Goal: Information Seeking & Learning: Learn about a topic

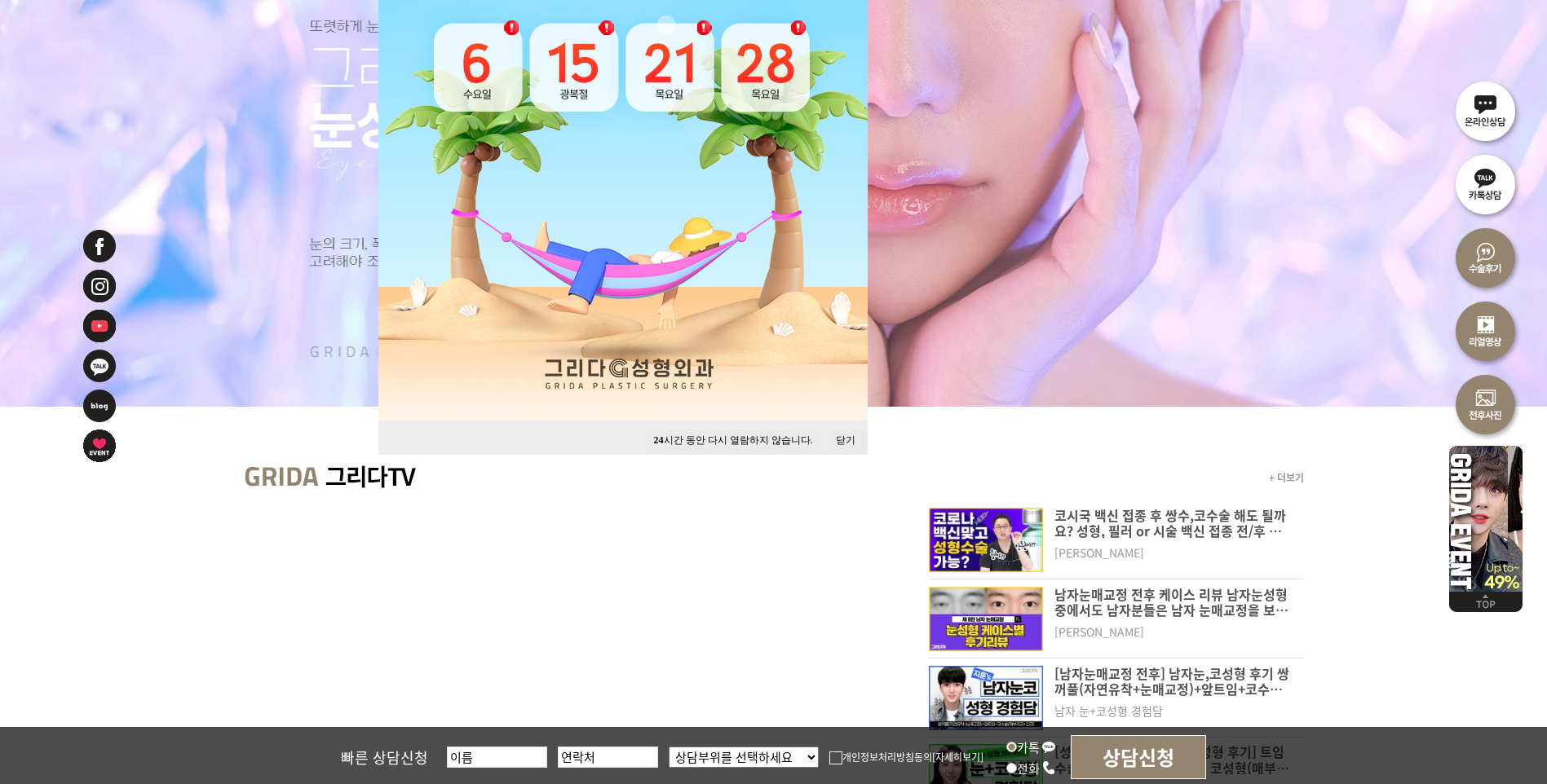
scroll to position [408, 0]
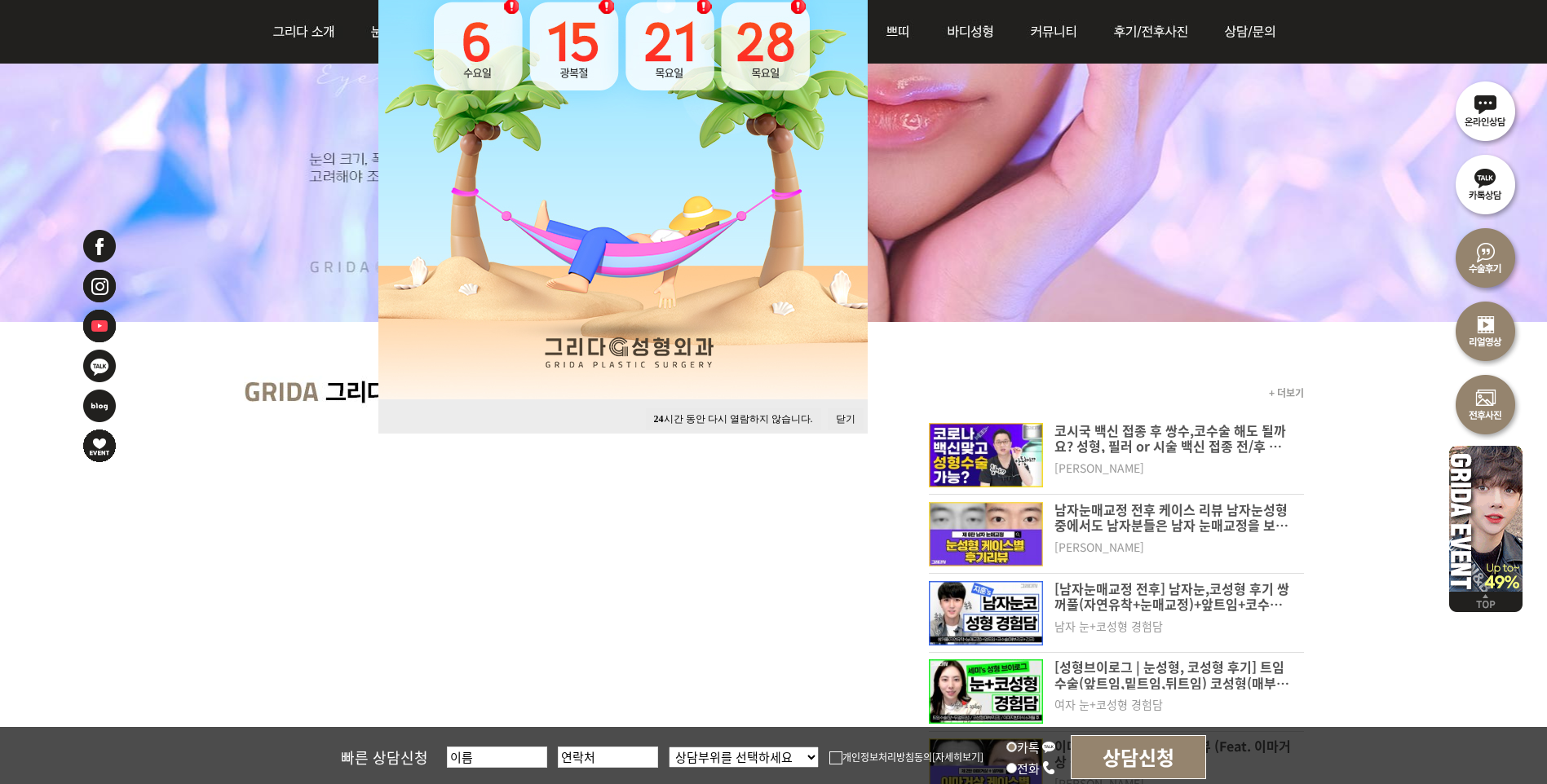
click at [846, 421] on button "닫기" at bounding box center [846, 418] width 36 height 22
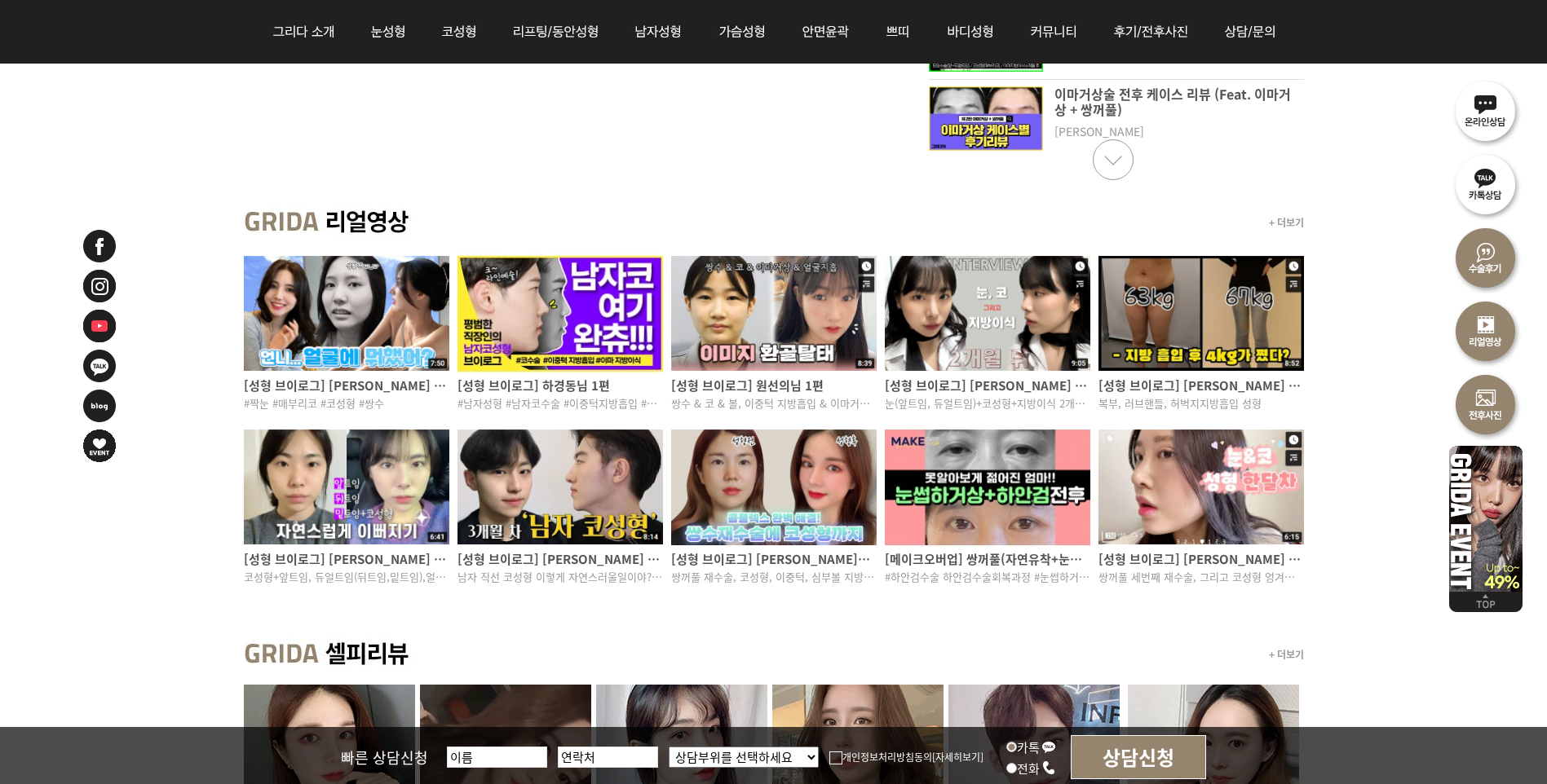
scroll to position [1630, 0]
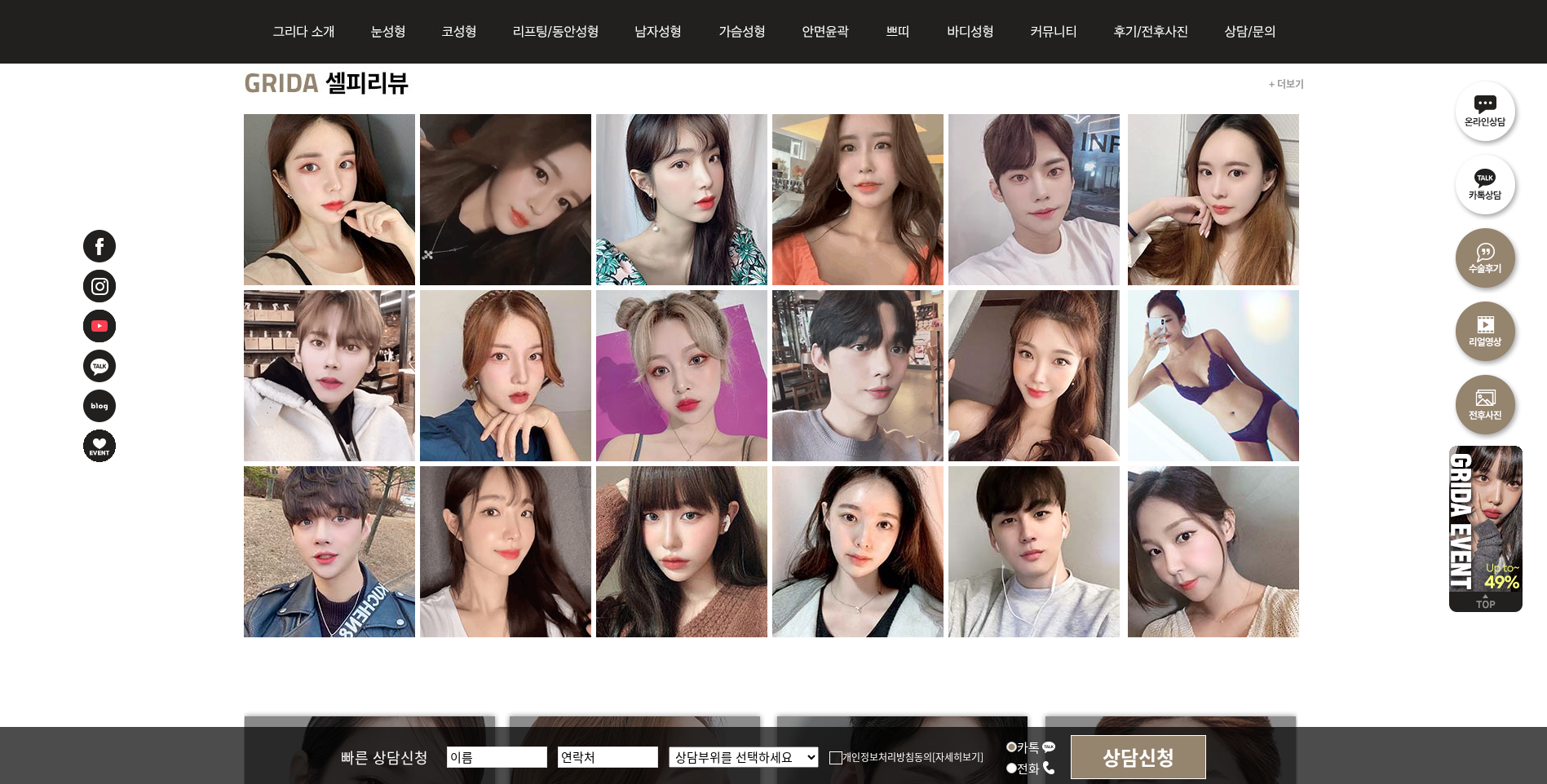
click at [1176, 596] on img at bounding box center [1213, 552] width 172 height 172
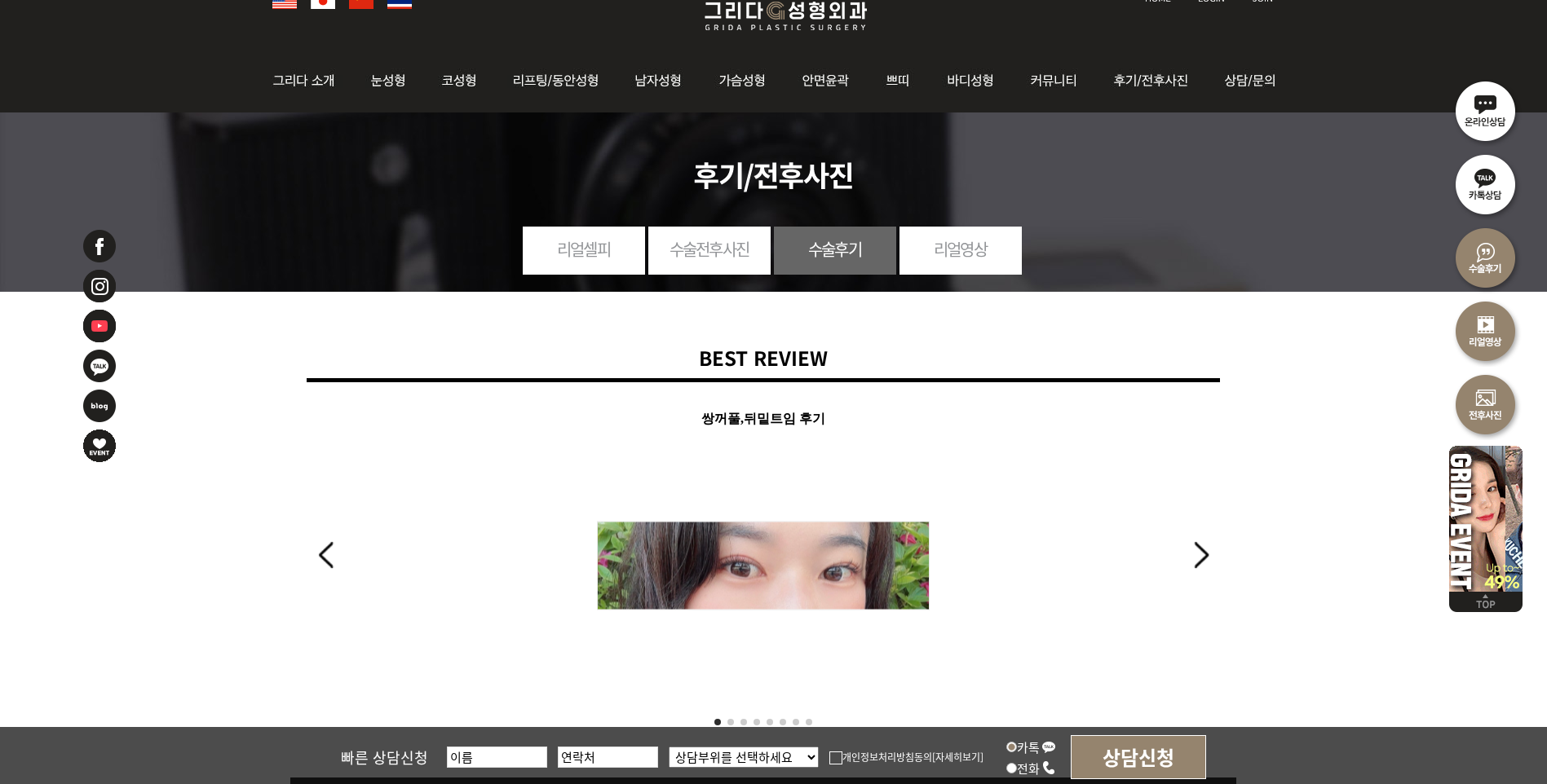
scroll to position [326, 0]
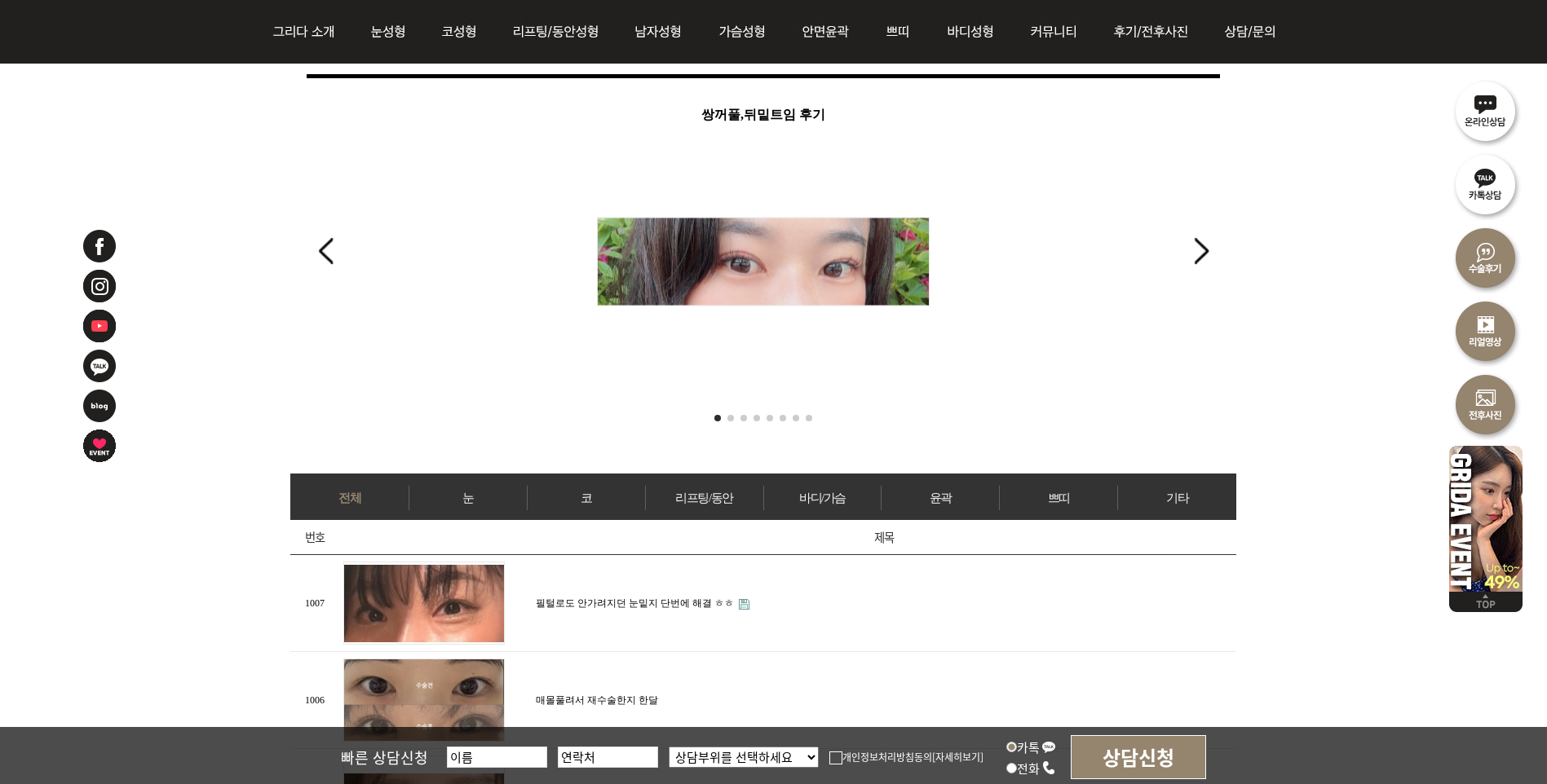
click at [1204, 265] on div "Next slide" at bounding box center [1200, 251] width 22 height 36
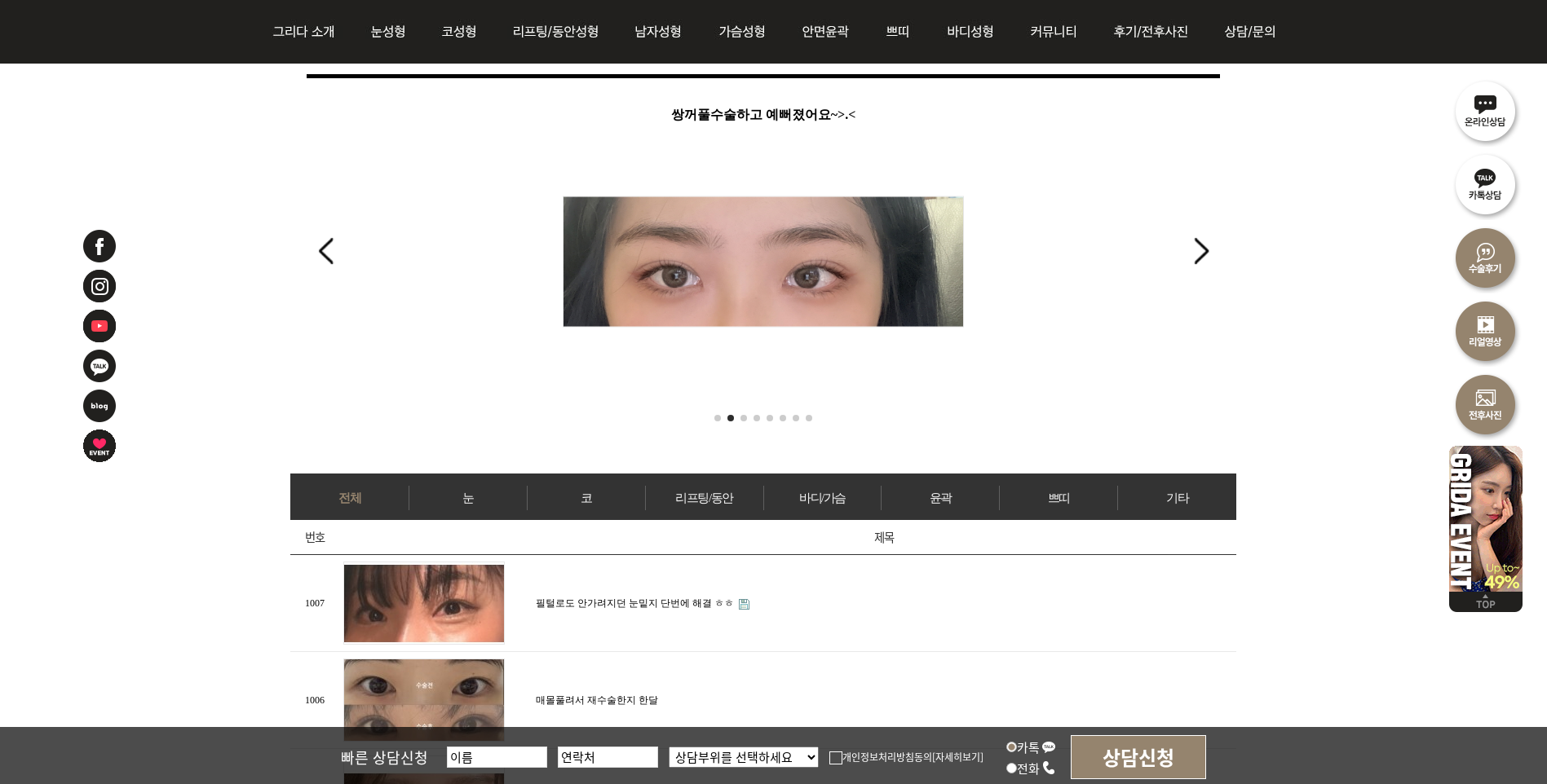
click at [1197, 259] on div "Next slide" at bounding box center [1200, 251] width 22 height 36
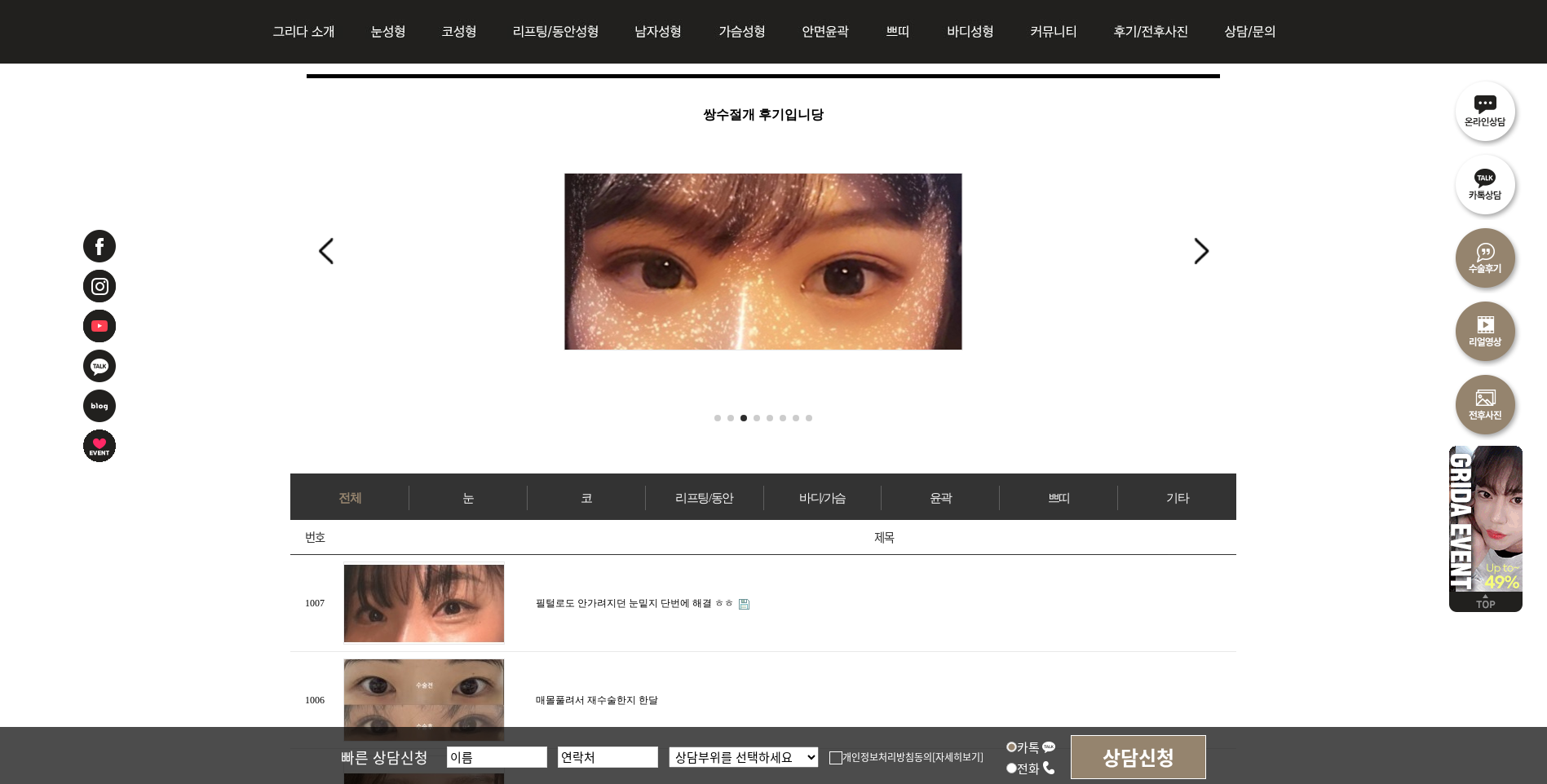
click at [1197, 259] on div "Next slide" at bounding box center [1200, 251] width 22 height 36
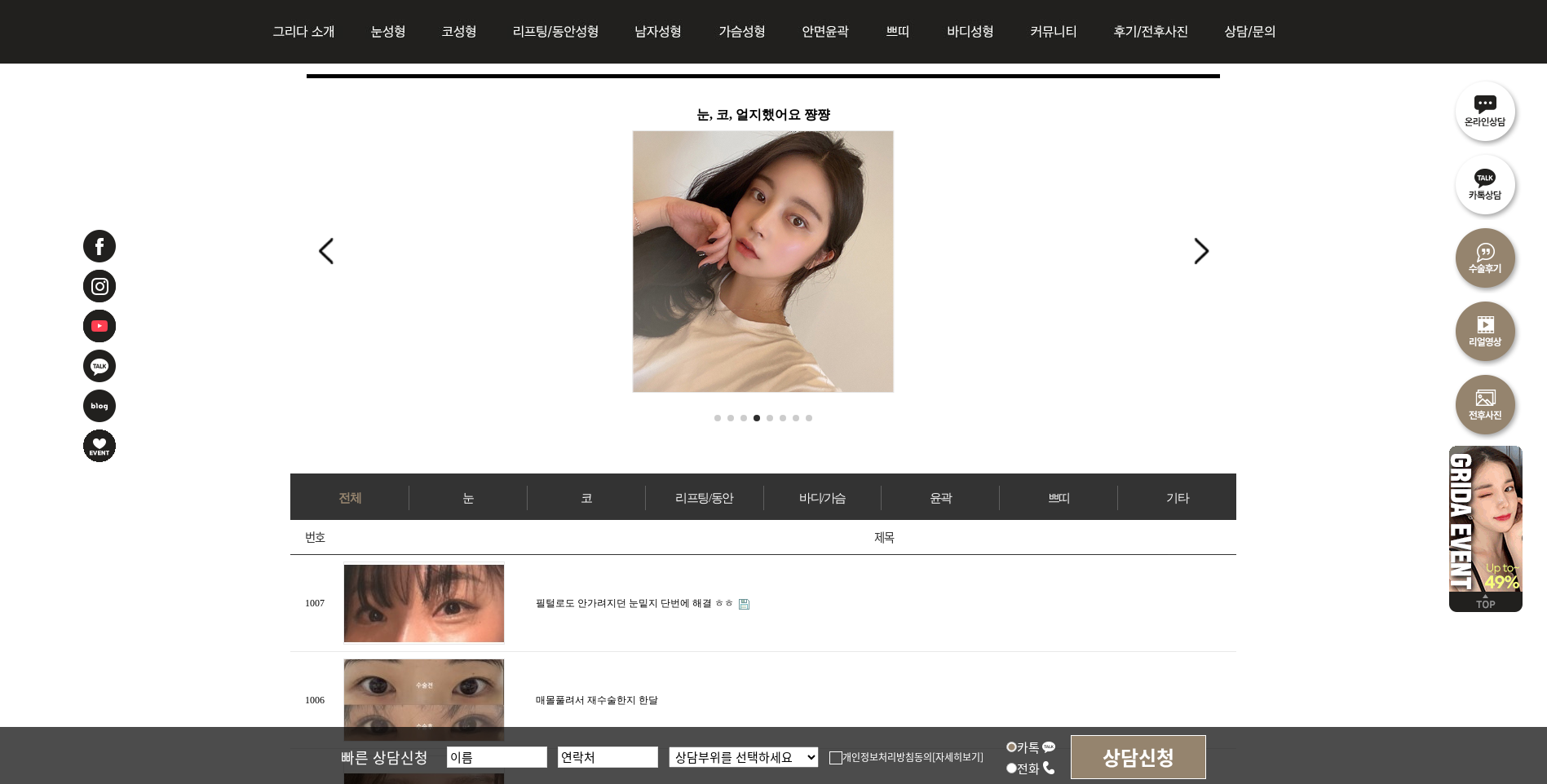
click at [1197, 259] on div "Next slide" at bounding box center [1200, 251] width 22 height 36
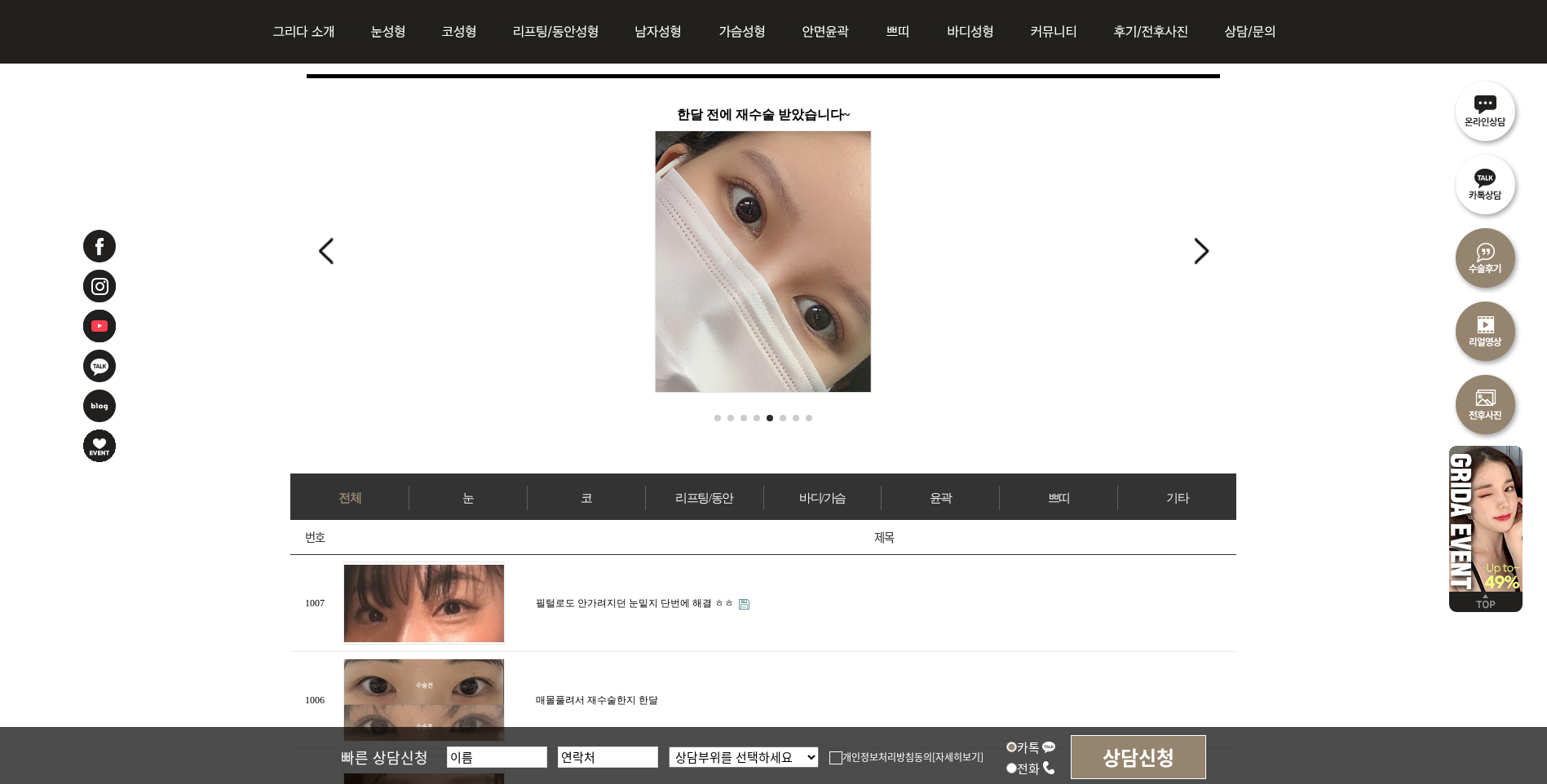
click at [1197, 259] on div "Next slide" at bounding box center [1200, 251] width 22 height 36
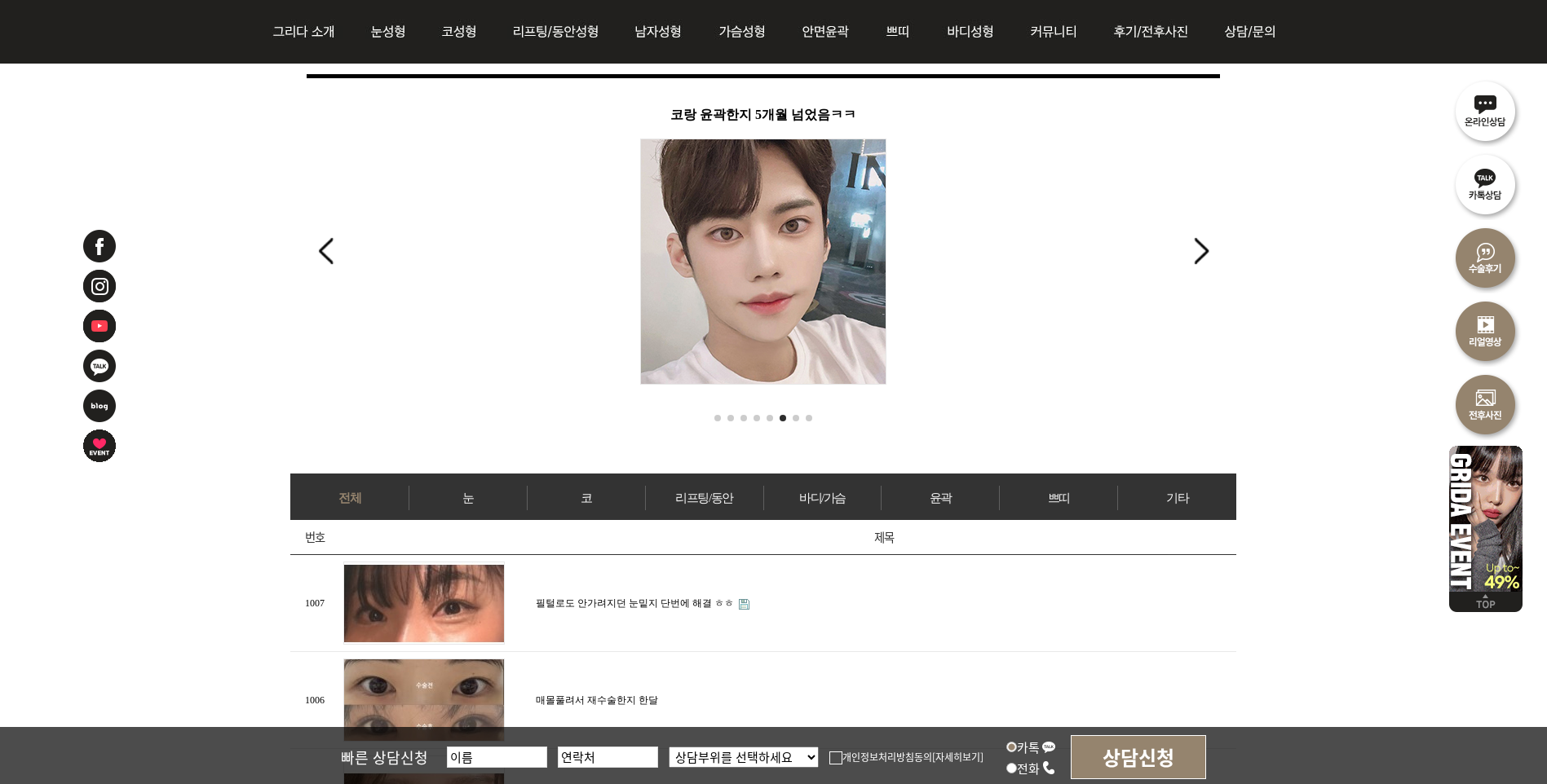
click at [1197, 259] on div "Next slide" at bounding box center [1200, 251] width 22 height 36
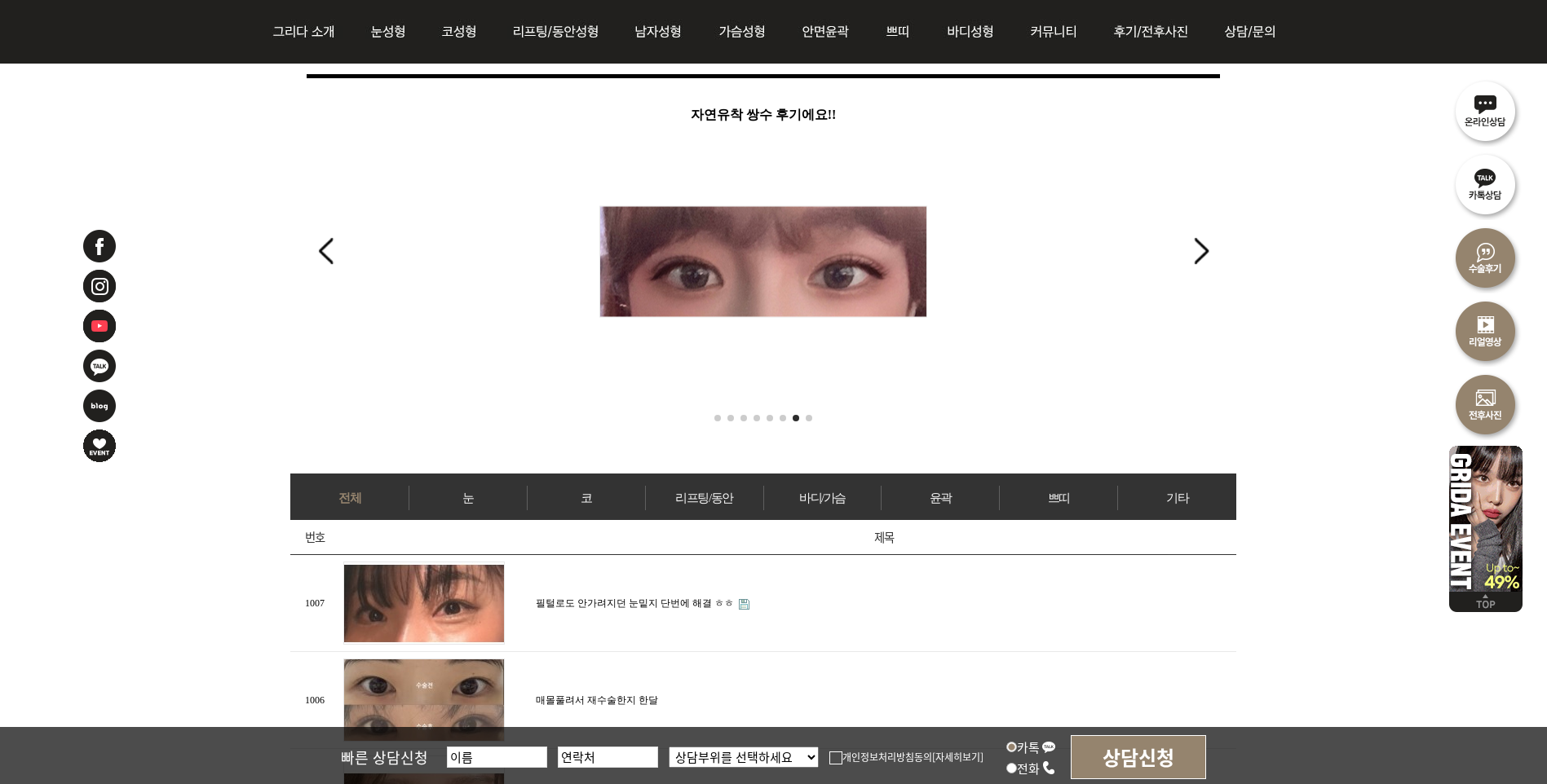
click at [1197, 259] on div "Next slide" at bounding box center [1200, 251] width 22 height 36
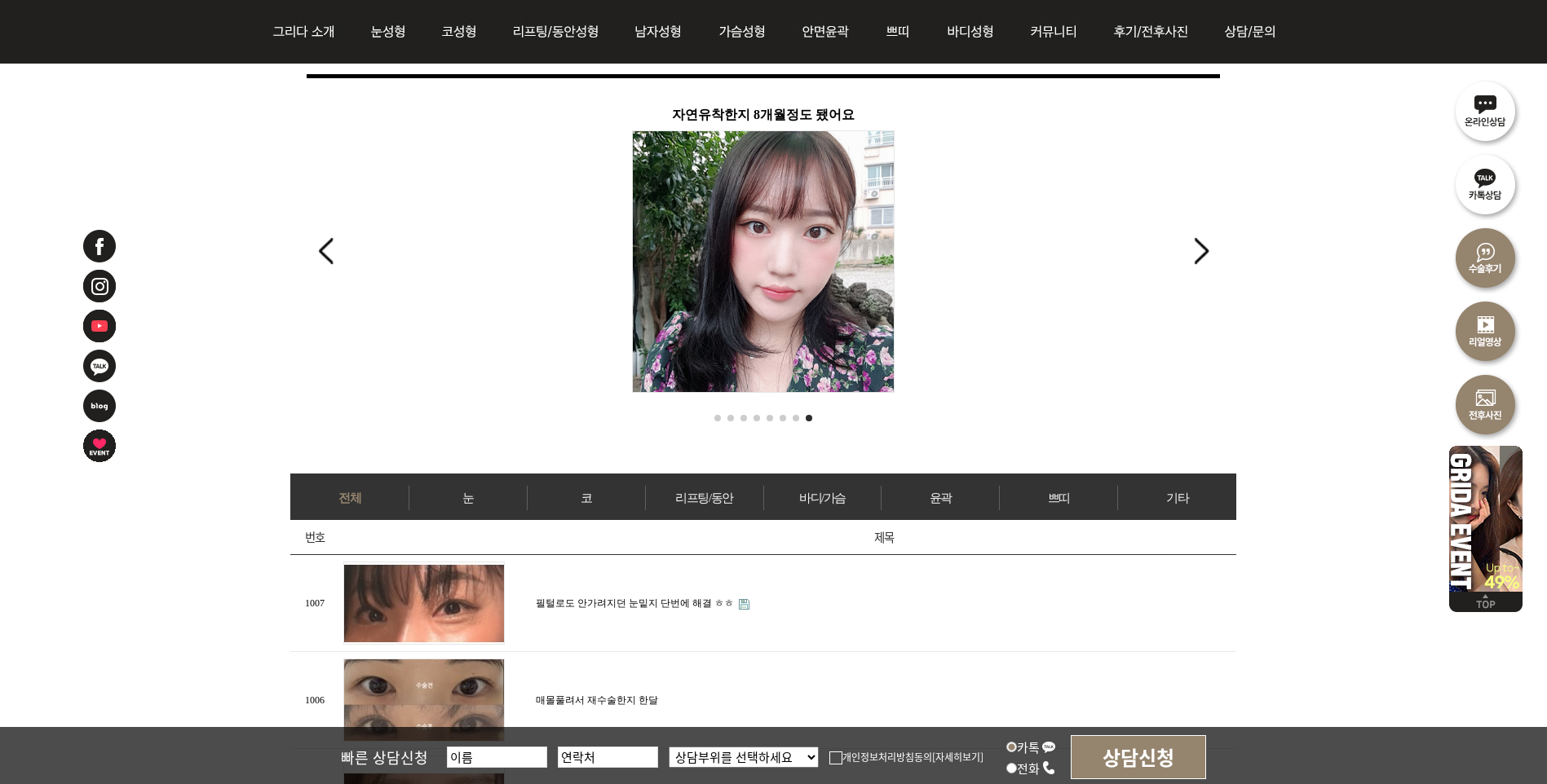
click at [1197, 259] on div "Next slide" at bounding box center [1200, 251] width 22 height 36
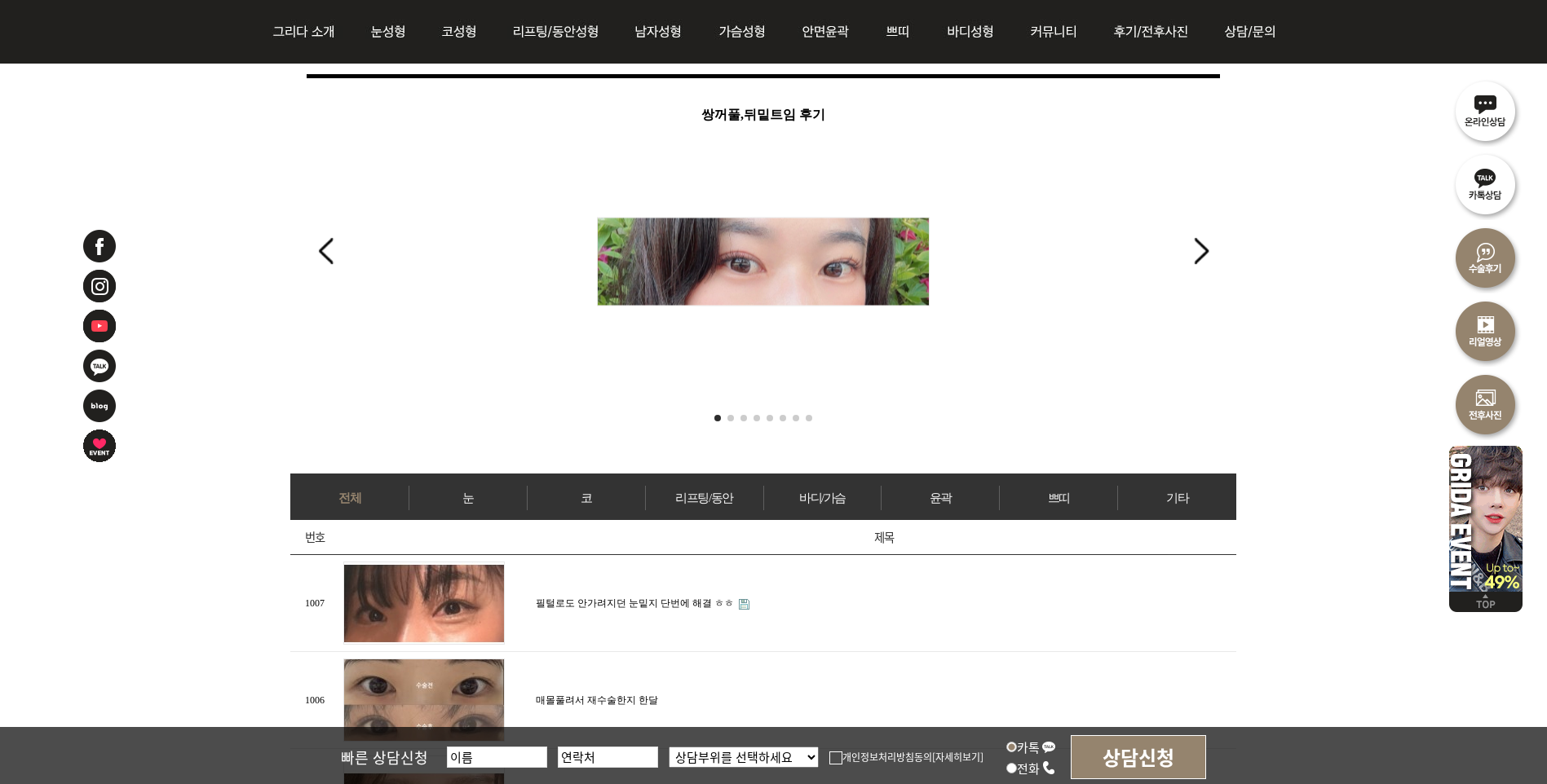
click at [1197, 259] on div "Next slide" at bounding box center [1200, 251] width 22 height 36
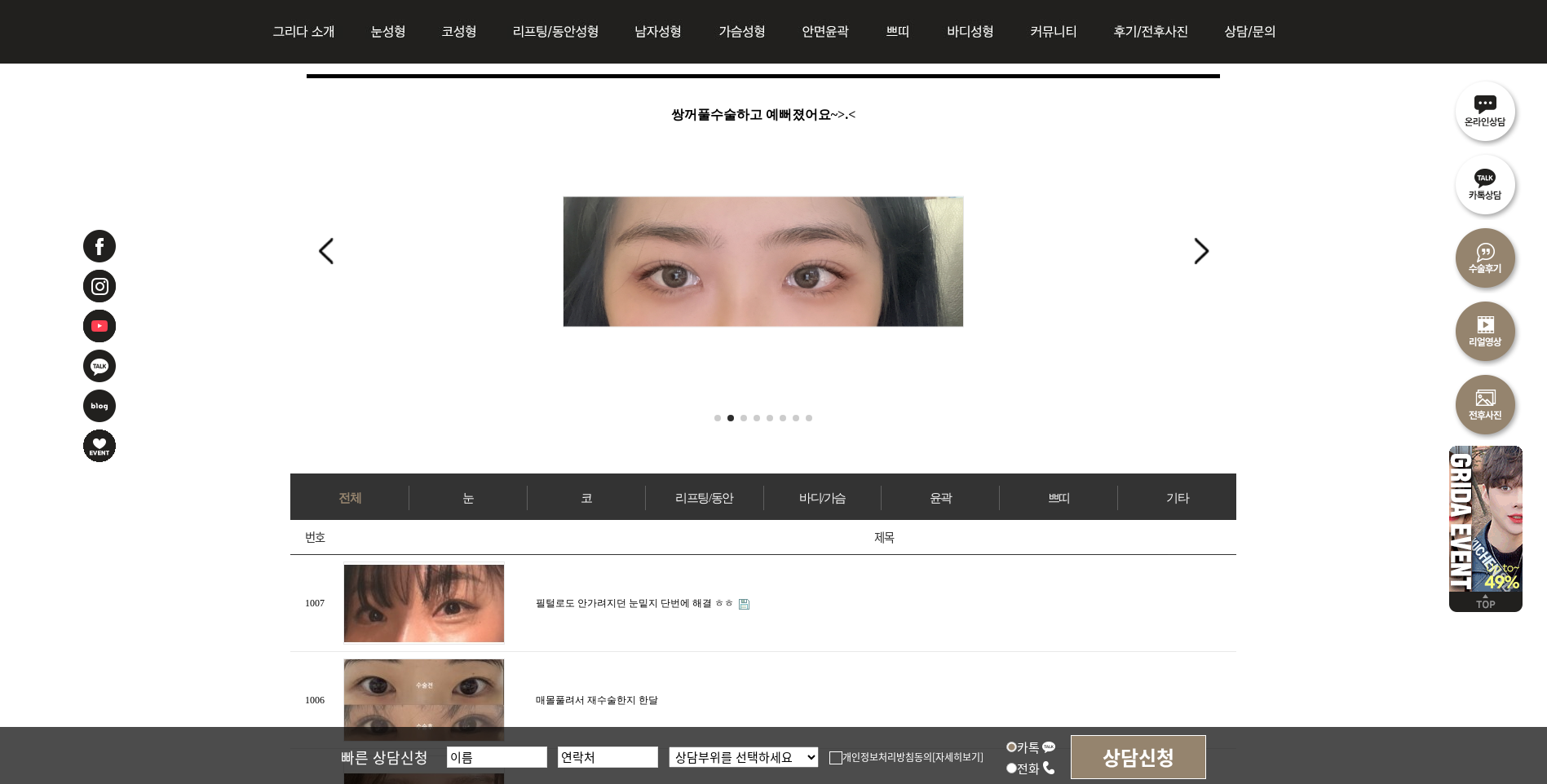
click at [451, 615] on img at bounding box center [423, 603] width 161 height 83
click at [554, 603] on link "필털로도 안가려지던 눈밑지 단번에 해결 ㅎㅎ" at bounding box center [634, 603] width 198 height 11
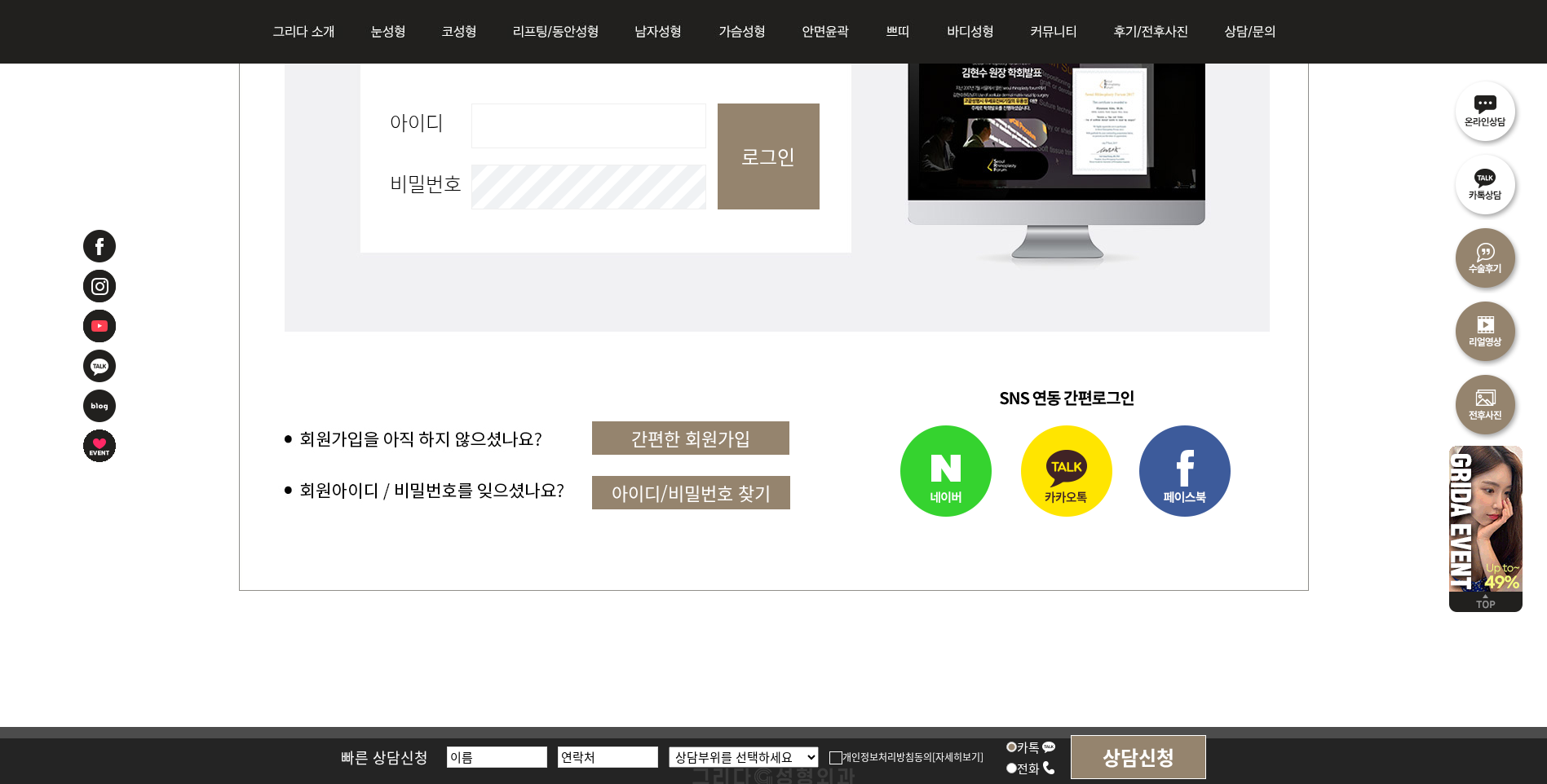
scroll to position [1078, 0]
